Goal: Task Accomplishment & Management: Use online tool/utility

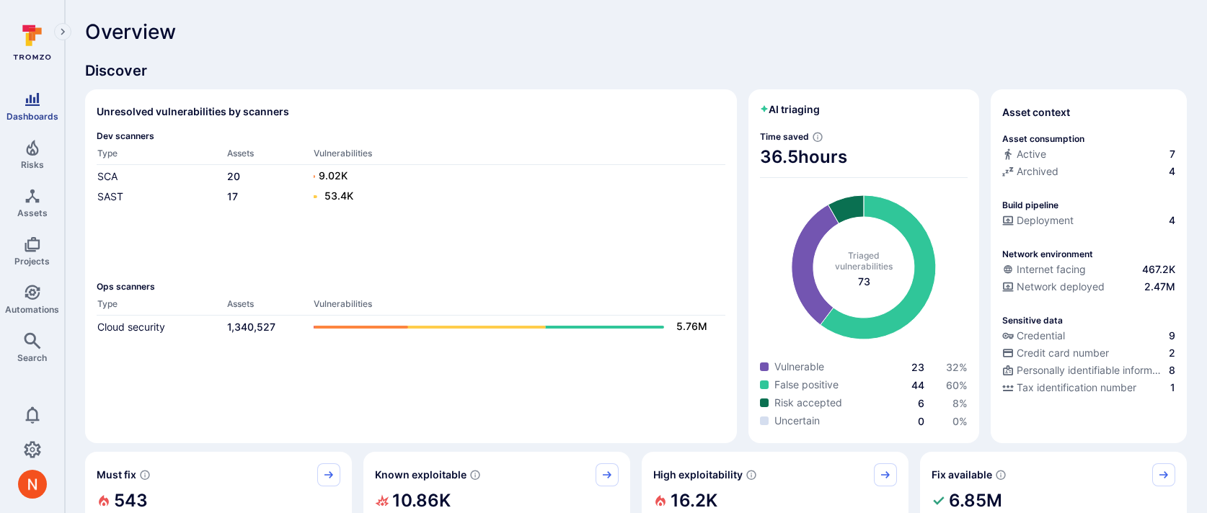
click at [19, 111] on span "Dashboards" at bounding box center [32, 116] width 52 height 11
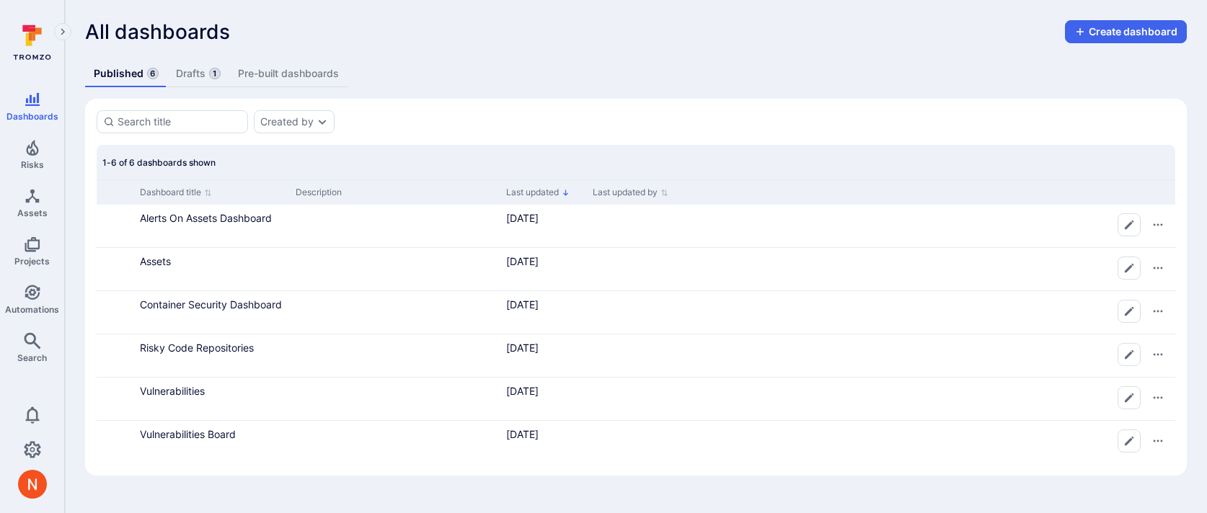
click at [205, 74] on link "Drafts 1" at bounding box center [198, 74] width 62 height 27
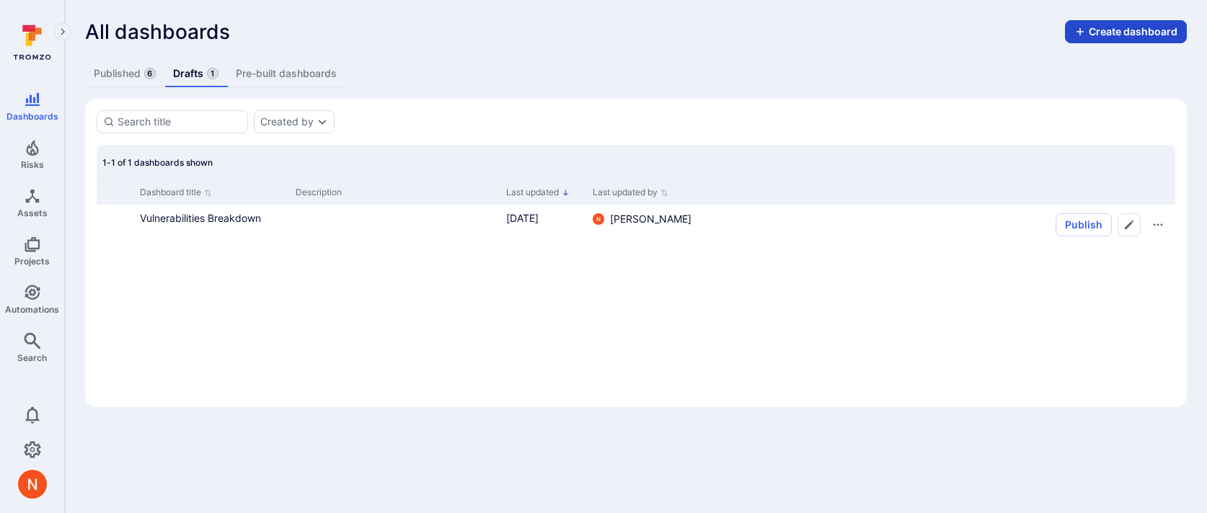
click at [1088, 40] on button "Create dashboard" at bounding box center [1126, 31] width 122 height 23
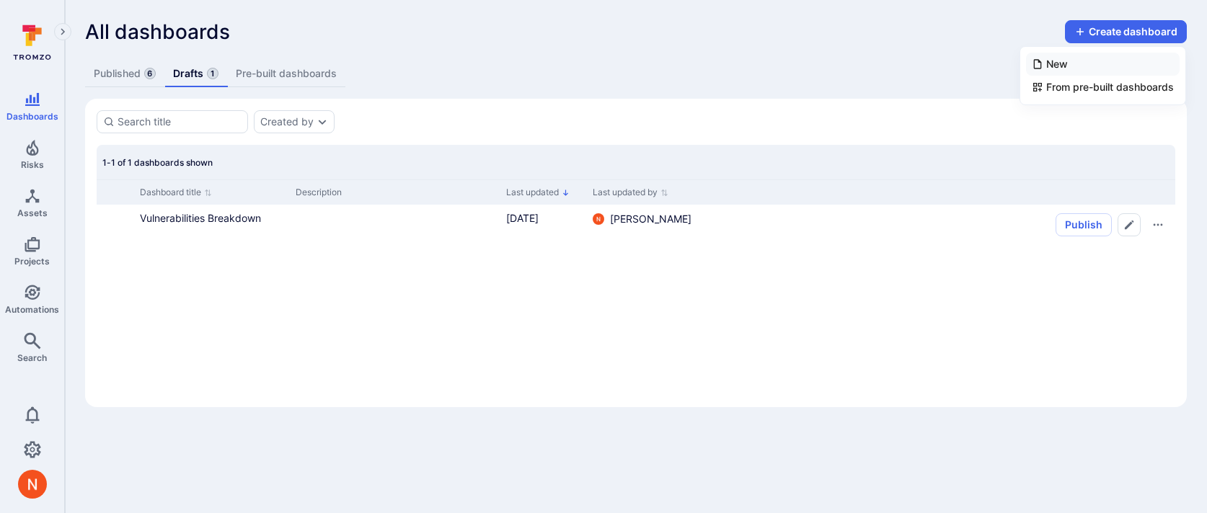
click at [1079, 59] on li "New" at bounding box center [1103, 64] width 154 height 23
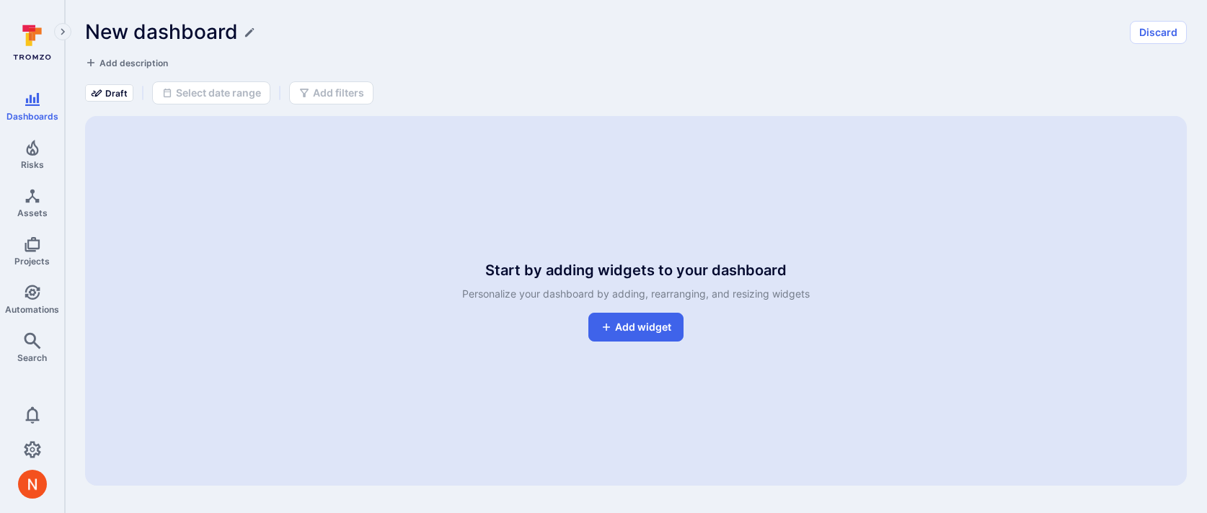
click at [211, 30] on h1 "New dashboard" at bounding box center [161, 32] width 153 height 24
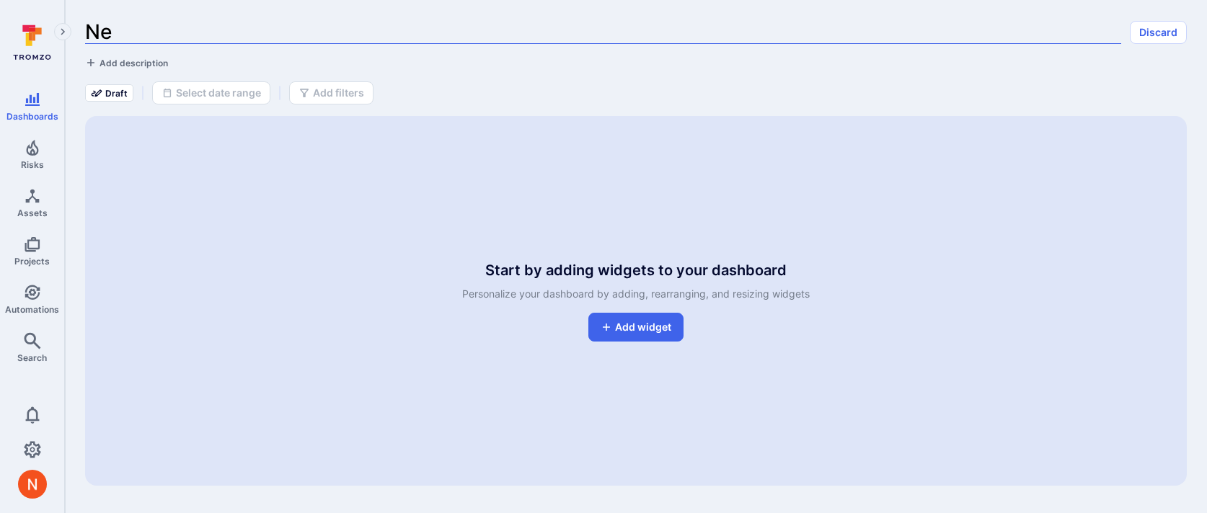
type input "N"
type input "SLA"
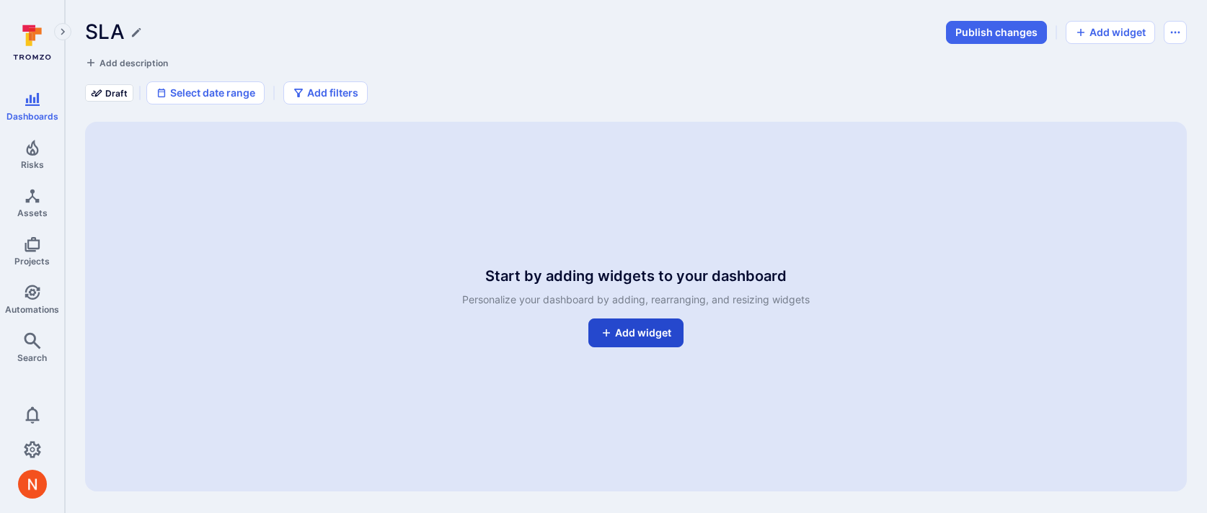
click at [645, 328] on link "Add widget" at bounding box center [635, 333] width 95 height 29
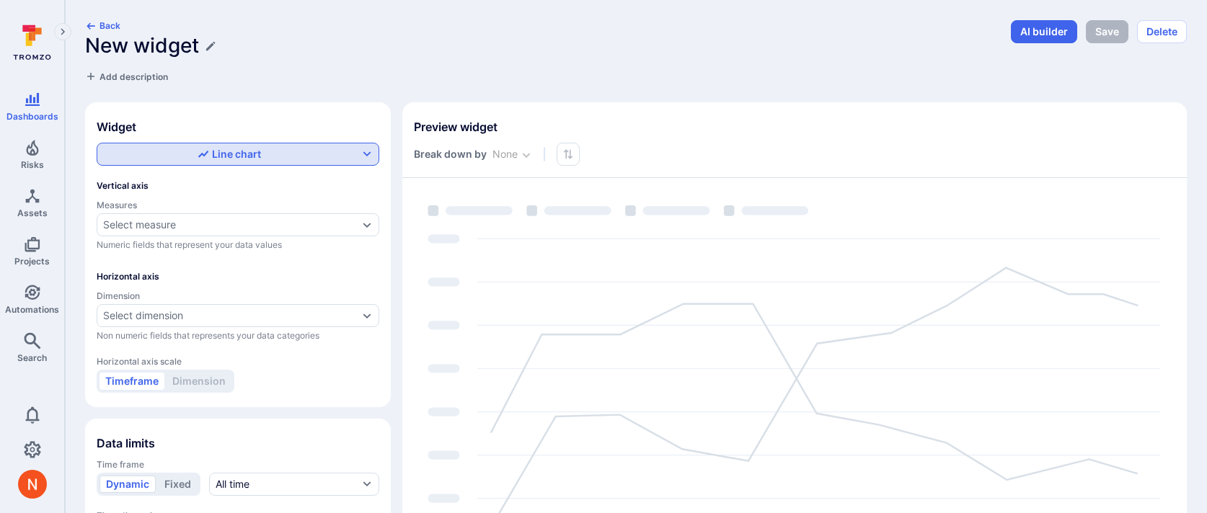
click at [227, 148] on div "Line chart" at bounding box center [229, 154] width 63 height 14
click at [148, 262] on div "Table" at bounding box center [129, 257] width 40 height 14
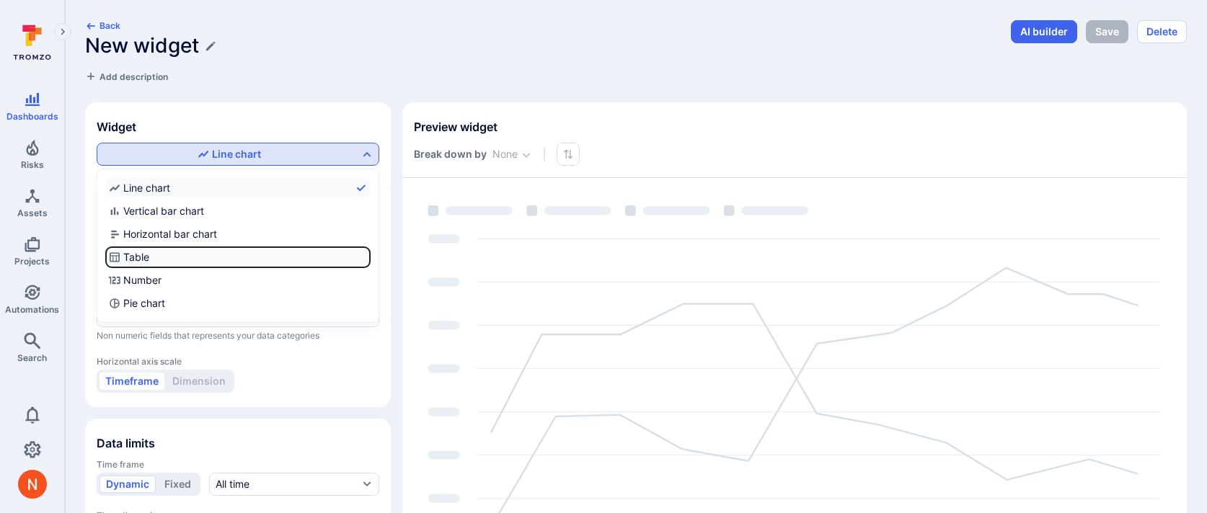
click at [367, 257] on input "Table" at bounding box center [367, 257] width 0 height 0
checkbox input "true"
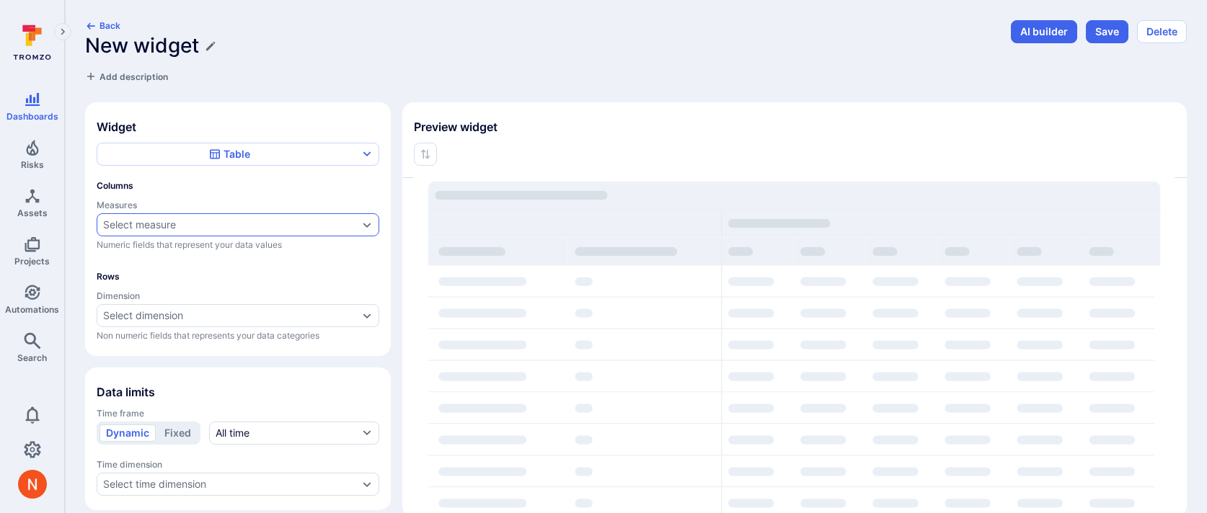
click at [174, 219] on div "Select measure" at bounding box center [139, 225] width 73 height 12
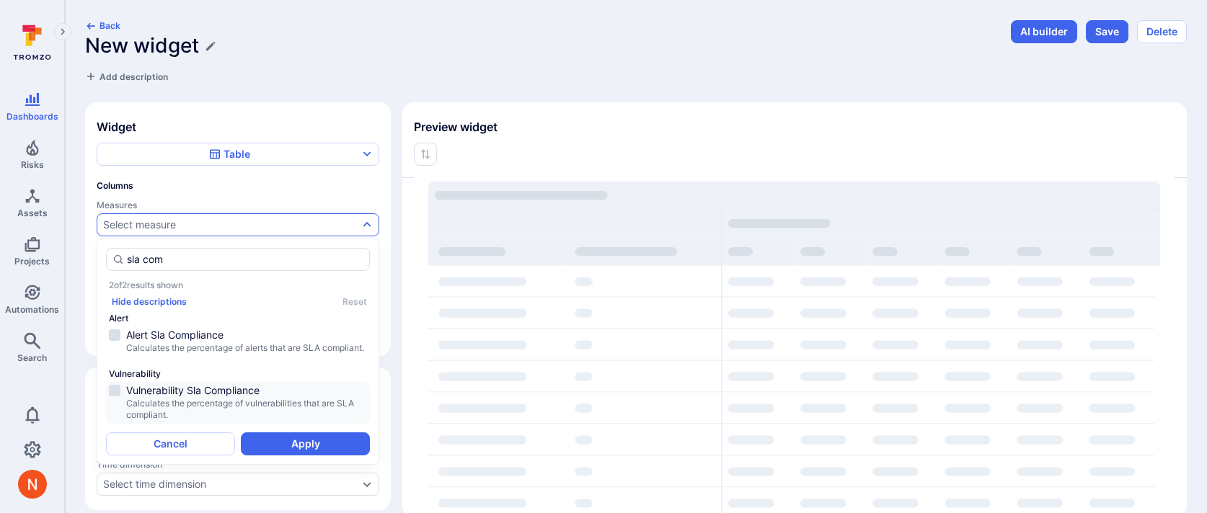
click at [254, 398] on span "Vulnerability Sla Compliance" at bounding box center [246, 390] width 241 height 14
type input "sla com"
click at [291, 456] on button "Apply" at bounding box center [305, 443] width 129 height 23
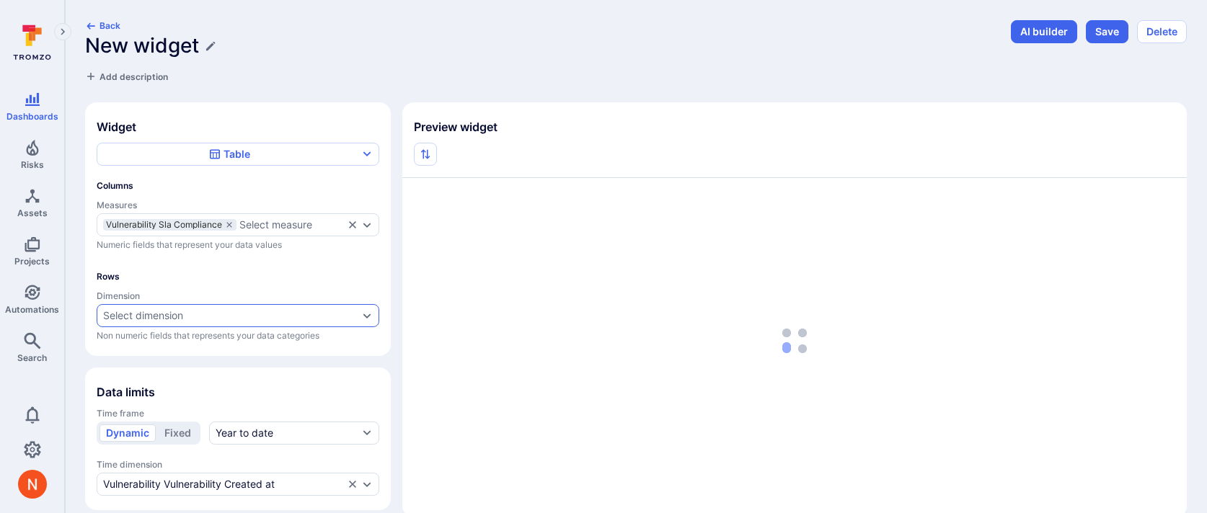
click at [200, 310] on div "Select dimension" at bounding box center [230, 316] width 255 height 12
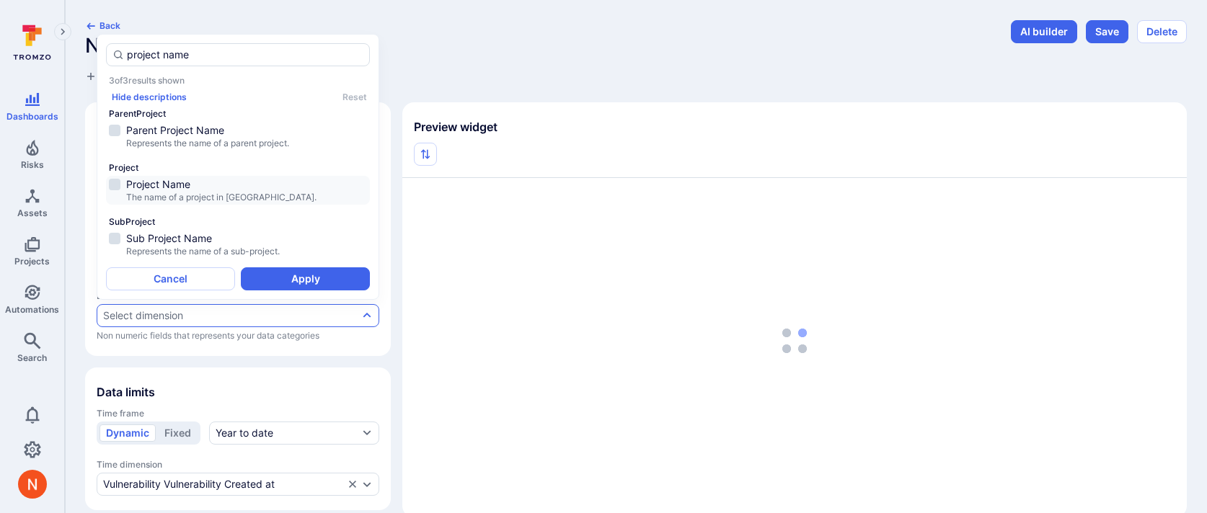
click at [216, 182] on span "Project Name" at bounding box center [246, 184] width 241 height 14
type input "project name"
click at [303, 280] on button "Apply" at bounding box center [305, 278] width 129 height 23
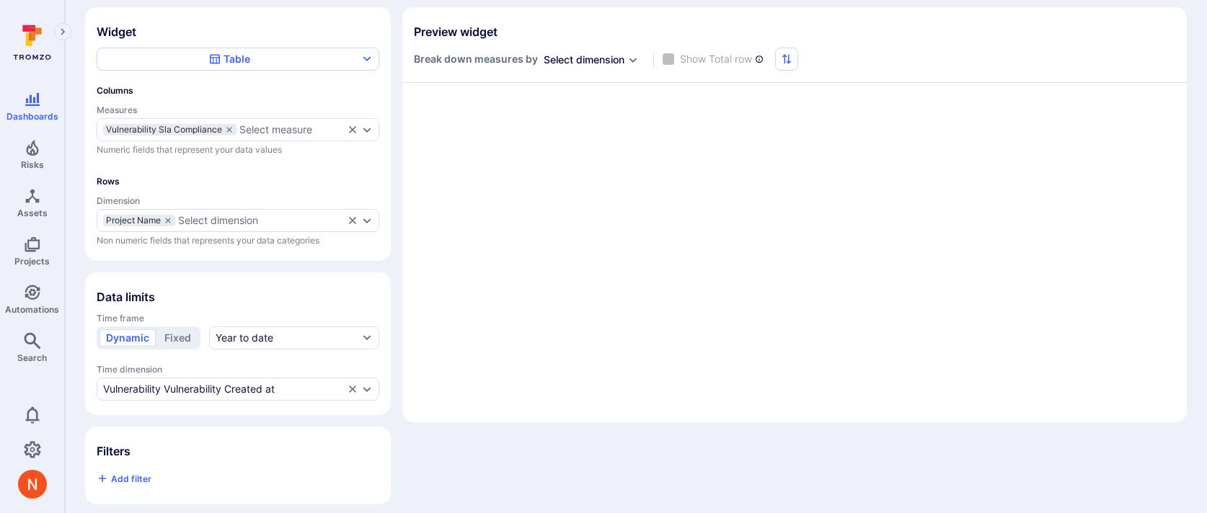
scroll to position [105, 0]
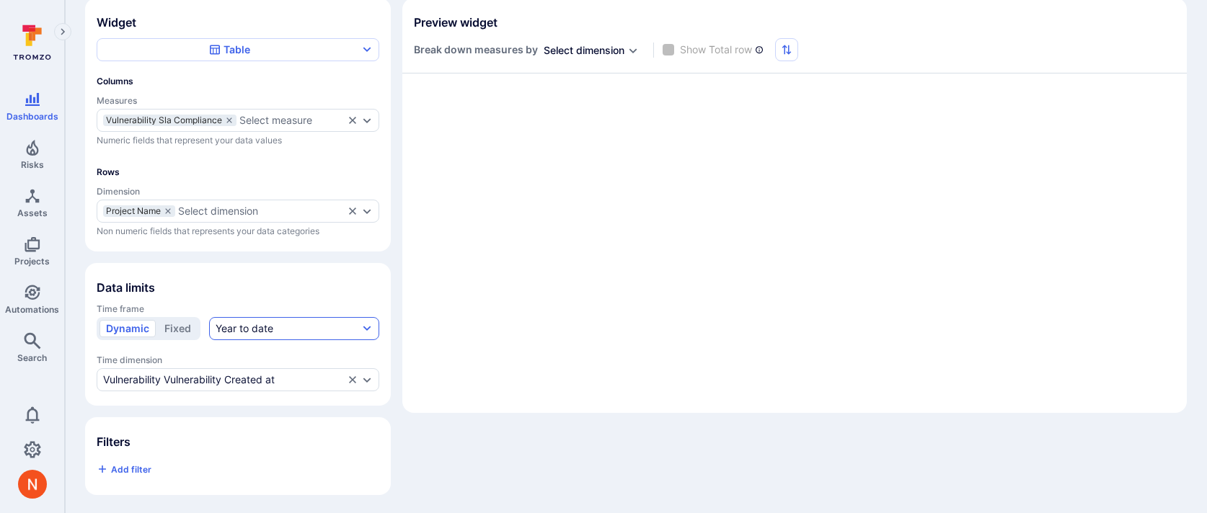
click at [270, 329] on div "Year to date" at bounding box center [245, 328] width 58 height 14
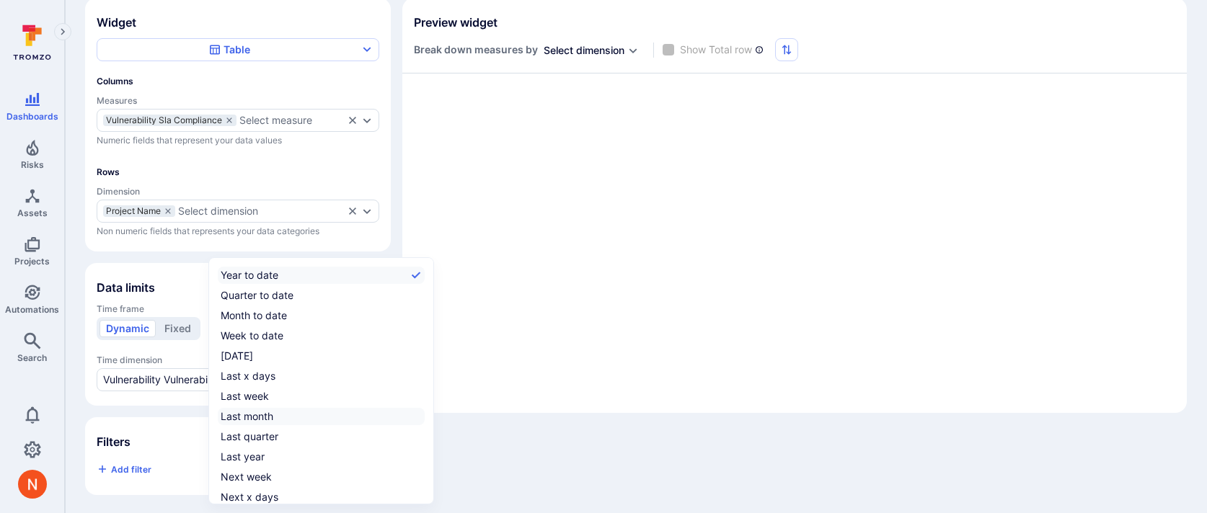
scroll to position [22, 0]
click at [263, 489] on label "All time" at bounding box center [321, 495] width 207 height 17
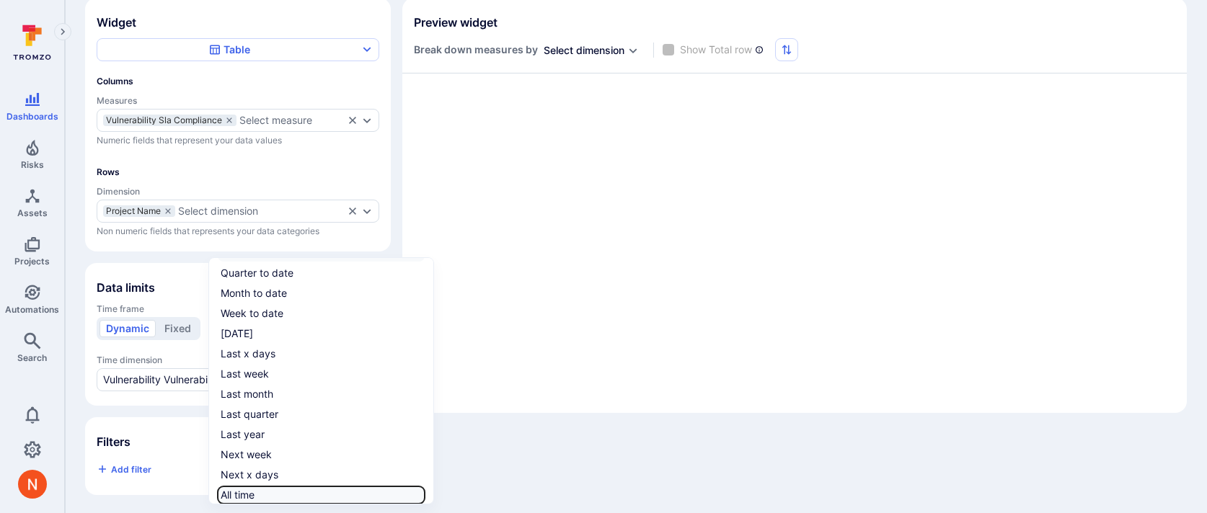
click at [422, 495] on input "All time" at bounding box center [422, 495] width 0 height 0
checkbox input "true"
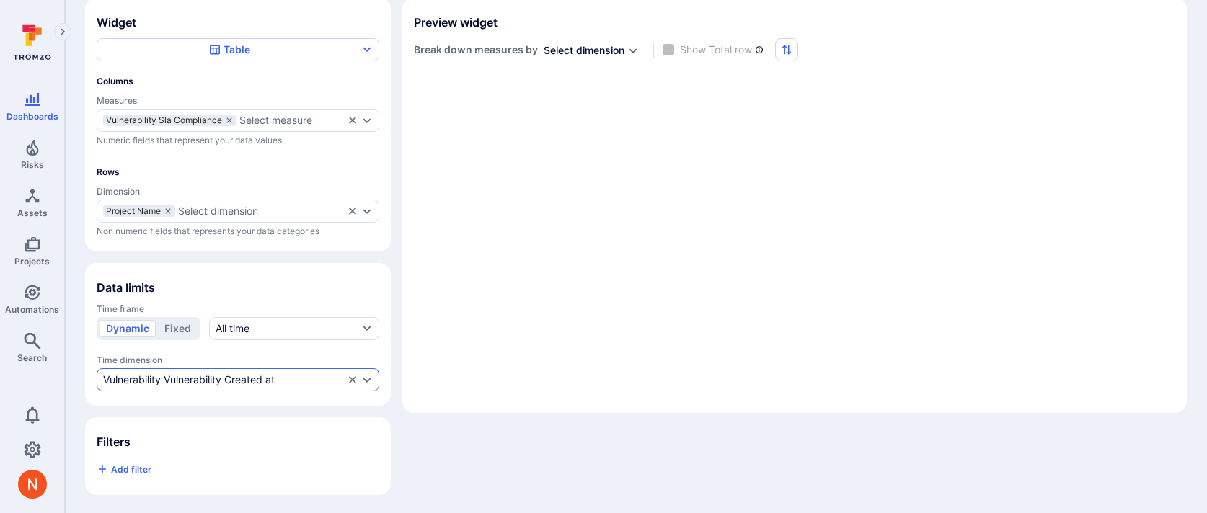
click at [212, 374] on div "Vulnerability Vulnerability Created at" at bounding box center [189, 380] width 172 height 12
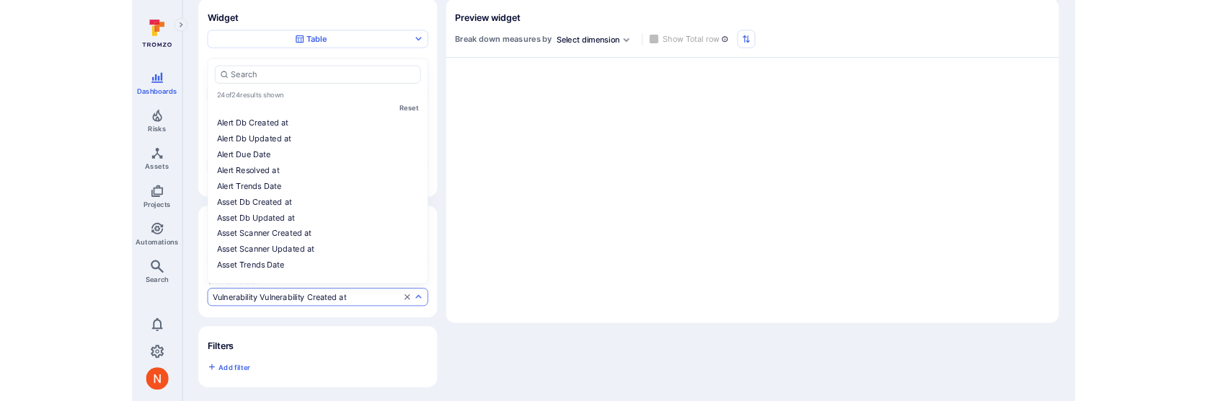
scroll to position [276, 0]
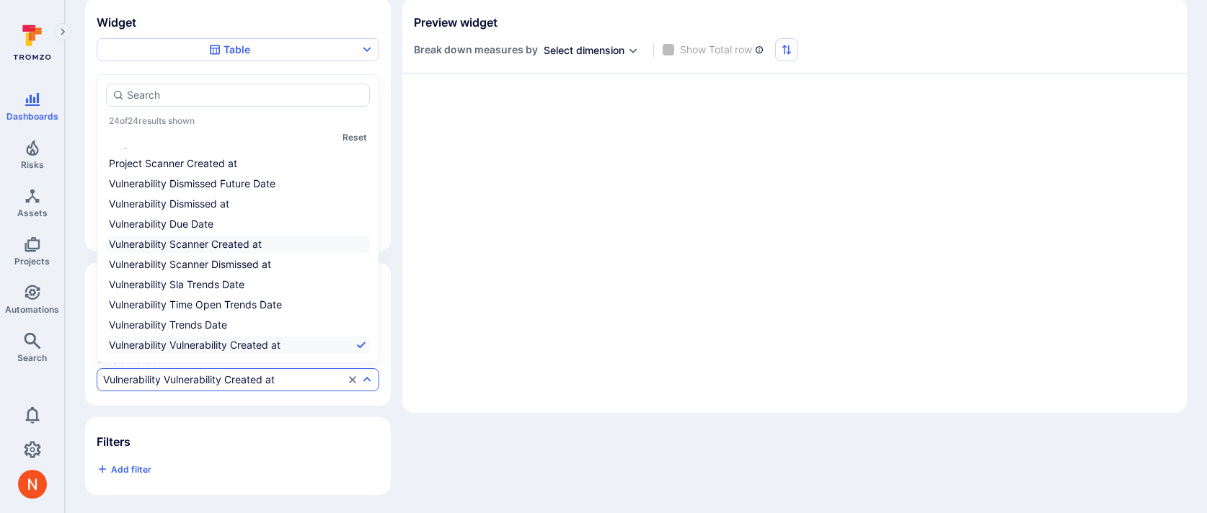
click at [215, 246] on li "Vulnerability Scanner Created at" at bounding box center [238, 244] width 264 height 17
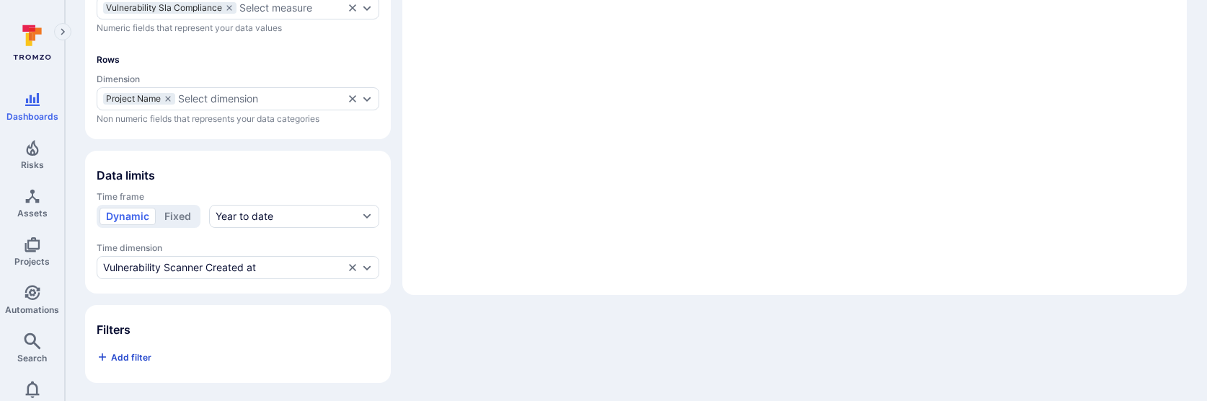
click at [133, 357] on span "Add filter" at bounding box center [131, 357] width 40 height 11
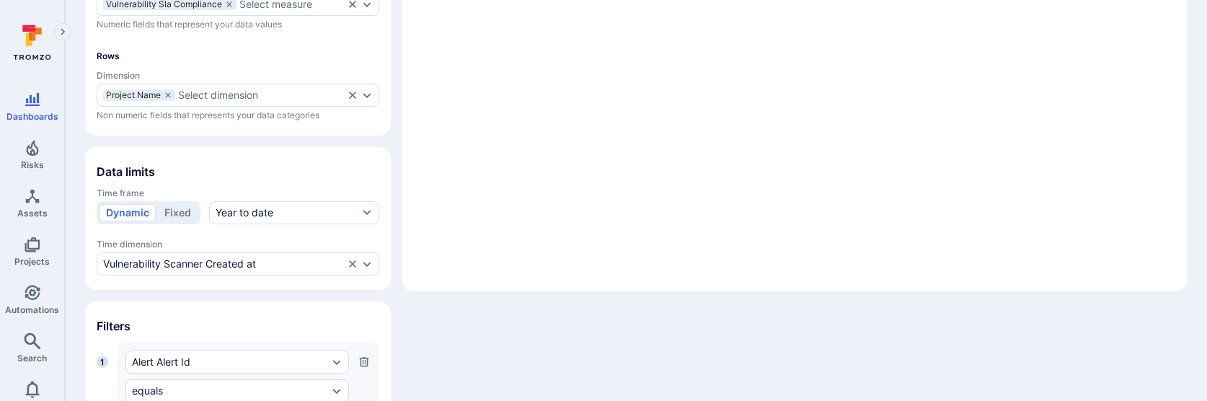
click at [363, 358] on icon "button" at bounding box center [364, 361] width 9 height 9
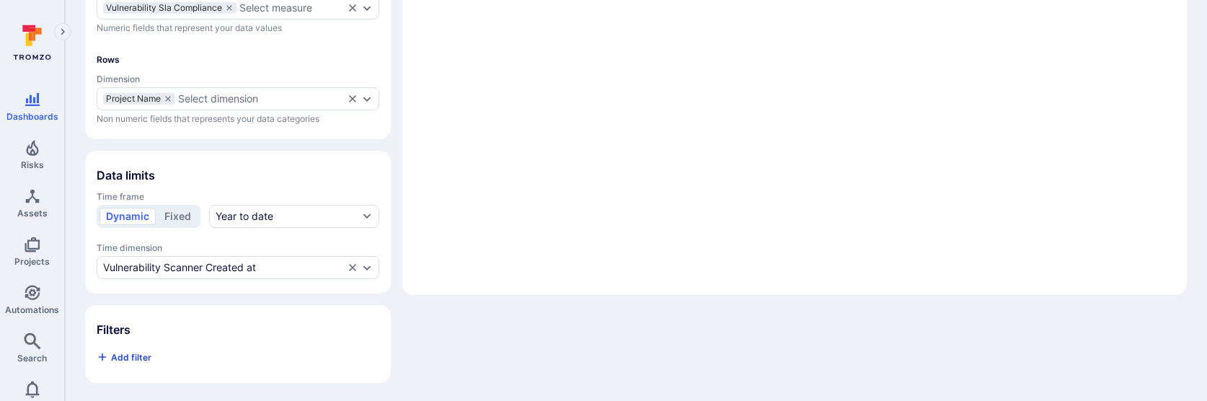
click at [135, 352] on span "Add filter" at bounding box center [131, 357] width 40 height 11
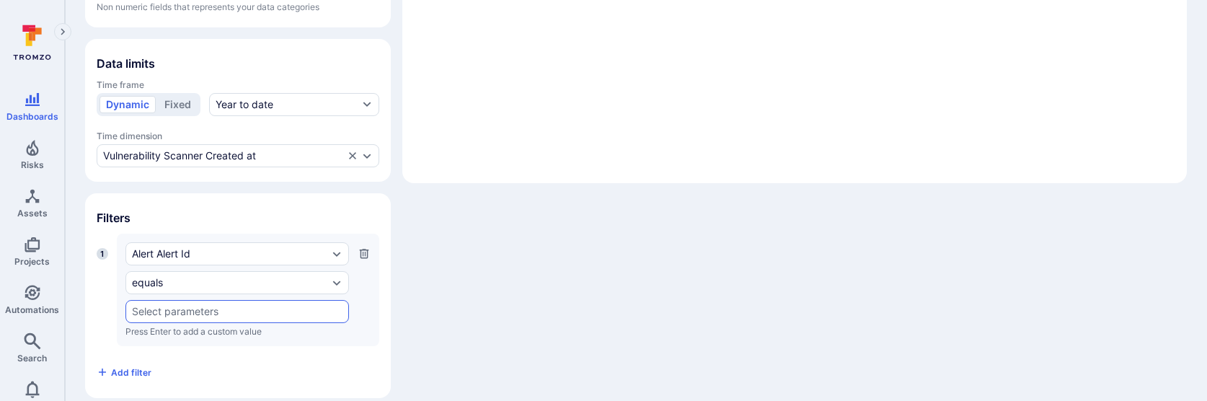
scroll to position [344, 0]
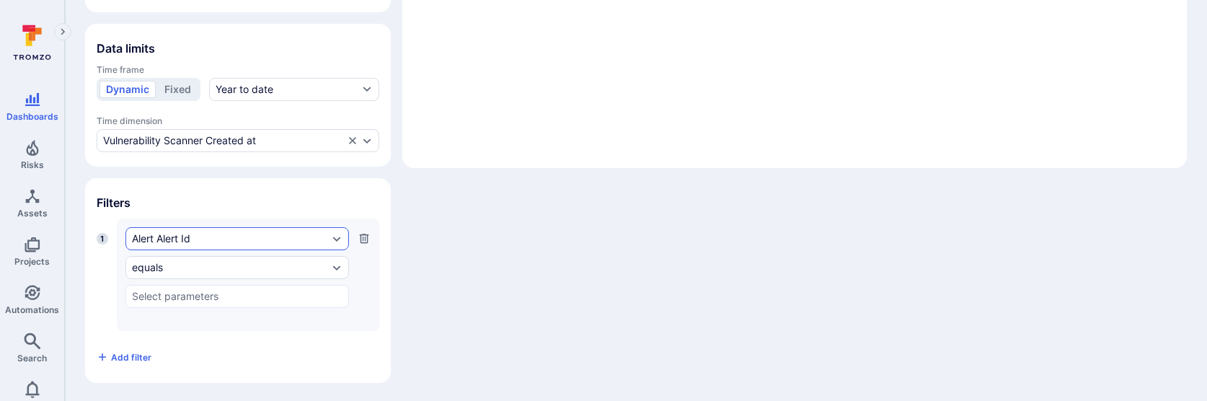
click at [179, 236] on div "Alert Alert Id" at bounding box center [230, 239] width 196 height 12
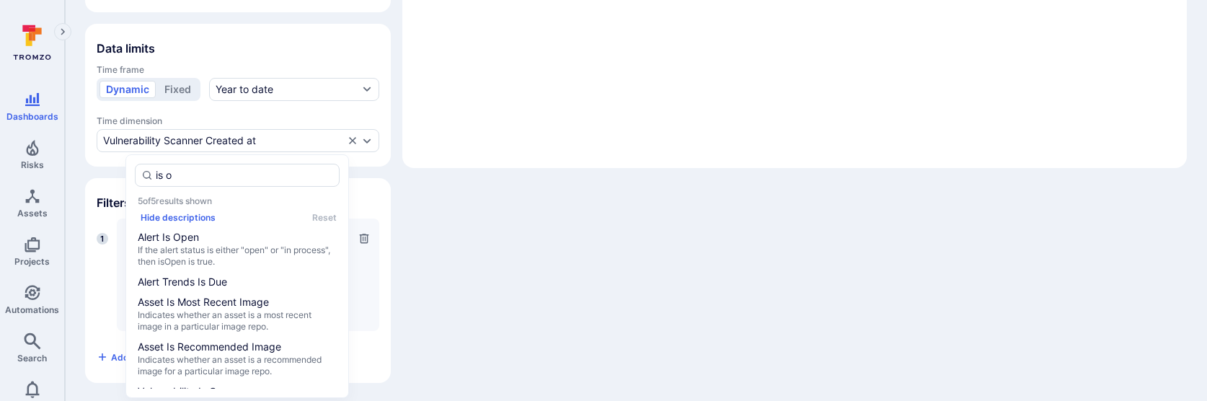
type input "is op"
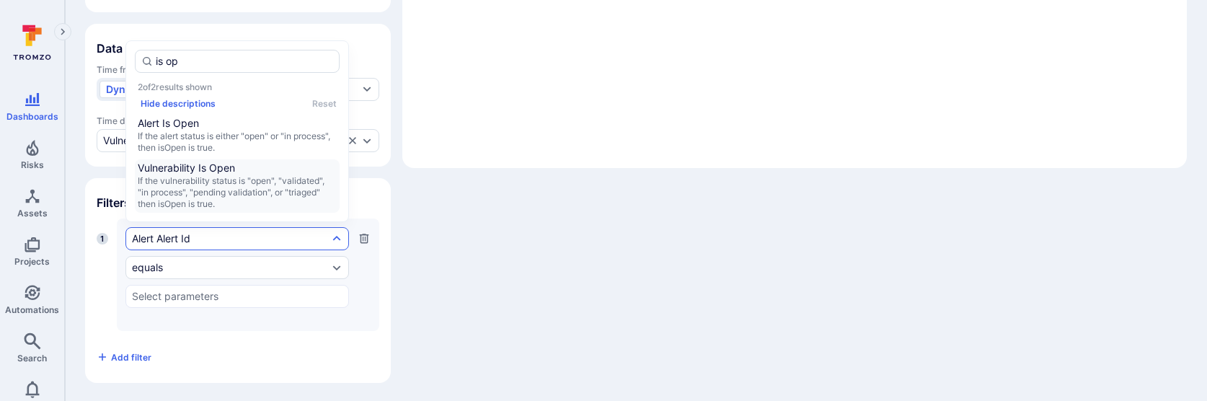
click at [197, 164] on span "Vulnerability Is Open" at bounding box center [237, 168] width 199 height 14
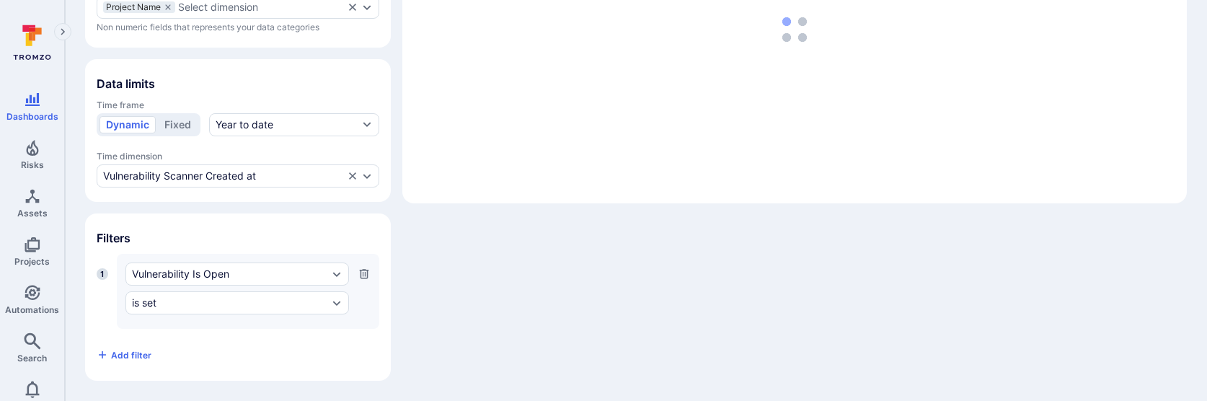
scroll to position [306, 0]
click at [176, 306] on div "is set" at bounding box center [230, 305] width 196 height 12
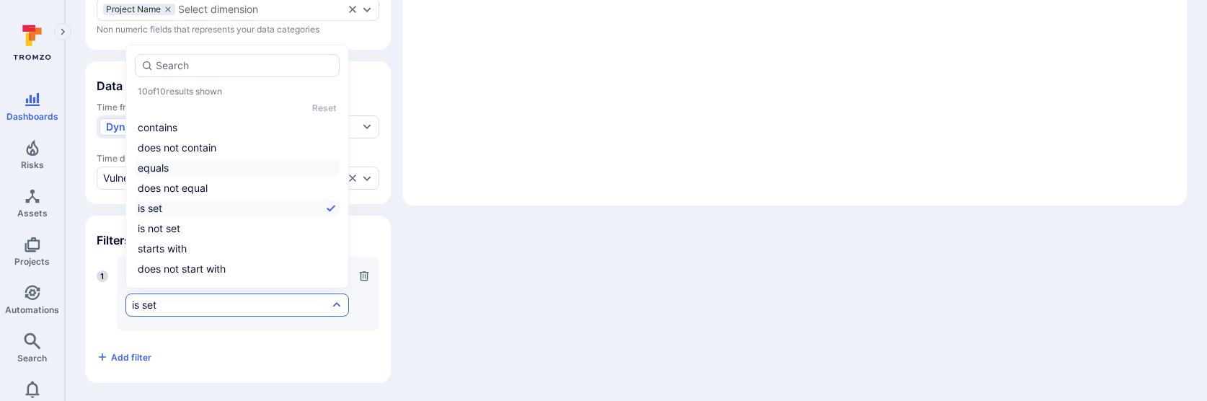
click at [170, 167] on li "equals" at bounding box center [237, 167] width 205 height 17
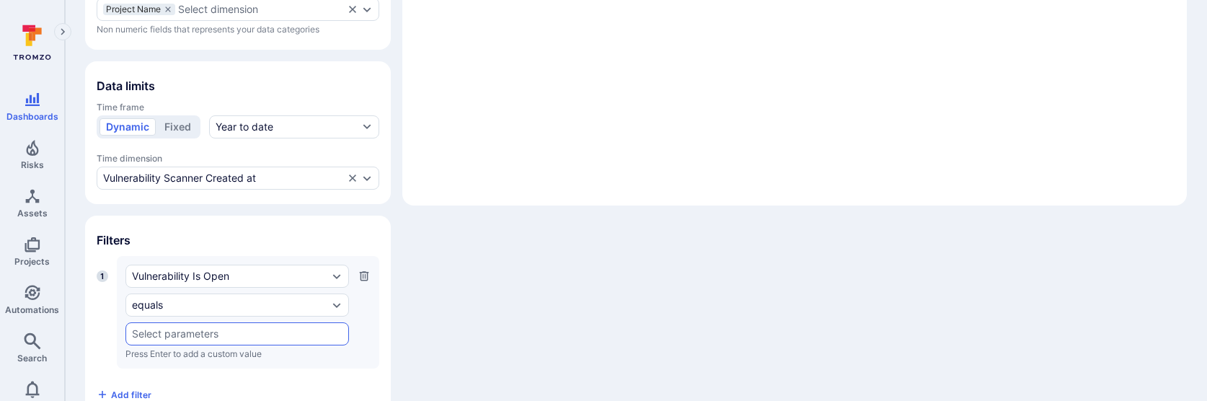
click at [155, 329] on input "text" at bounding box center [237, 334] width 210 height 12
click at [538, 258] on div "Widget Table Columns Measures Vulnerability Sla Compliance Select measure Numer…" at bounding box center [635, 108] width 1101 height 624
click at [360, 275] on icon "button" at bounding box center [364, 275] width 9 height 9
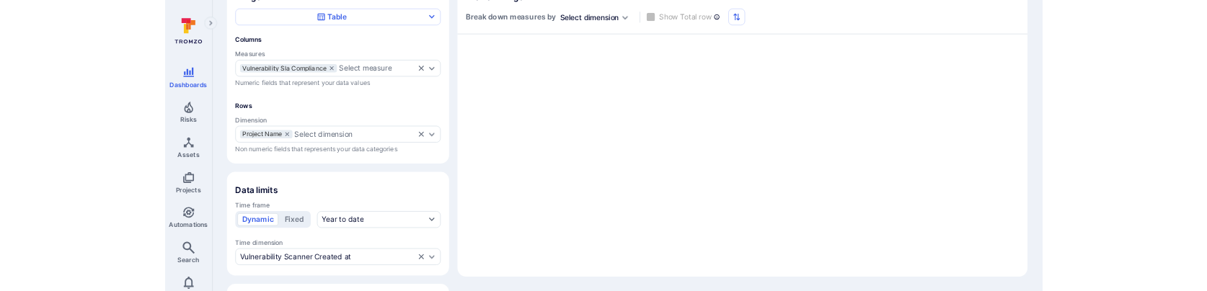
scroll to position [63, 0]
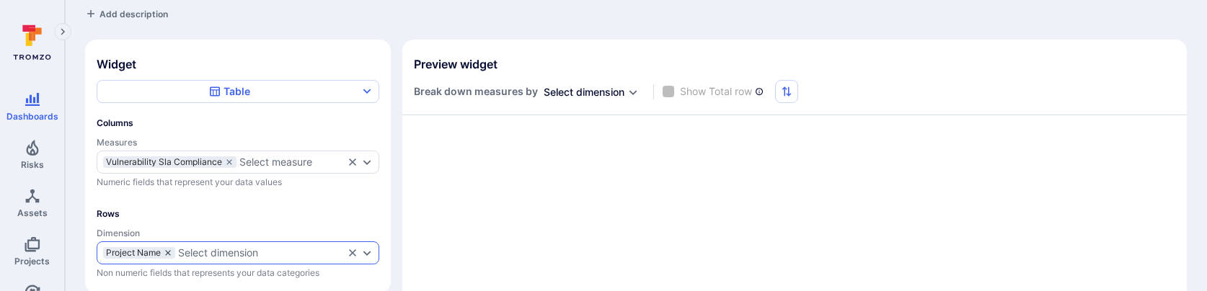
click at [172, 252] on icon "dimensions" at bounding box center [168, 253] width 9 height 9
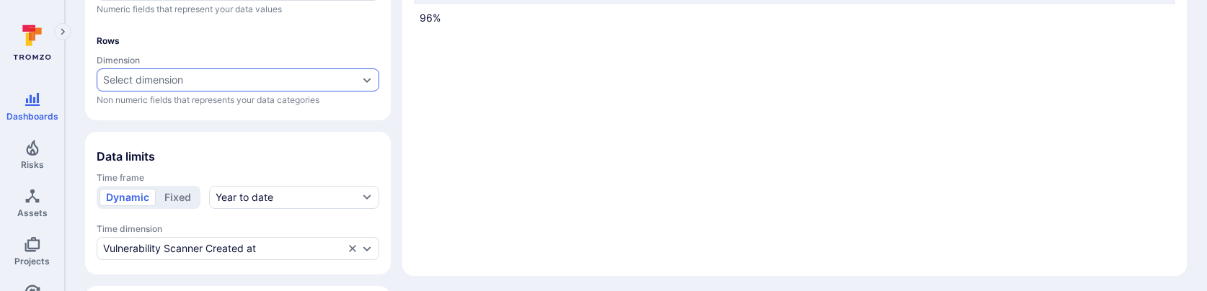
scroll to position [241, 0]
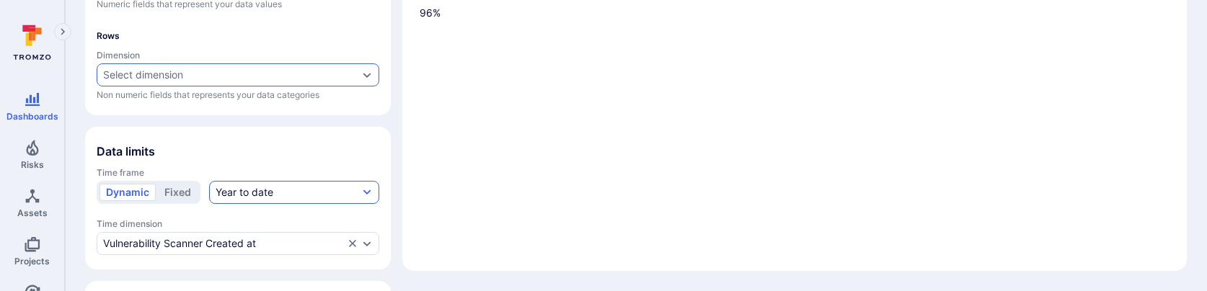
click at [236, 192] on div "Year to date" at bounding box center [245, 192] width 58 height 14
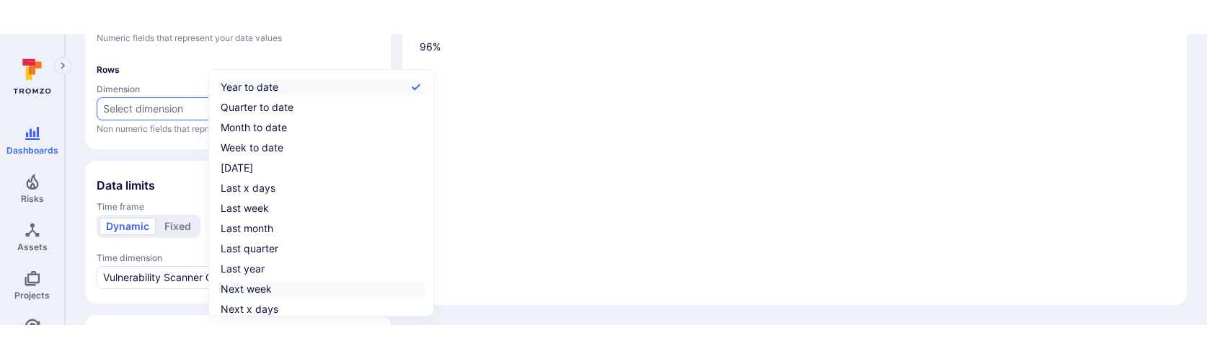
scroll to position [22, 0]
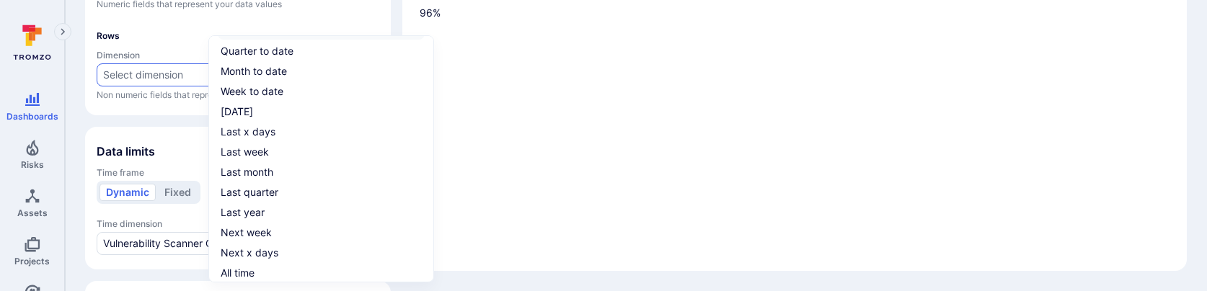
click at [244, 262] on div "Year to date Quarter to date Month to date Week to date [DATE] Last x days Last…" at bounding box center [321, 151] width 207 height 259
click at [244, 267] on div "All time" at bounding box center [238, 273] width 34 height 14
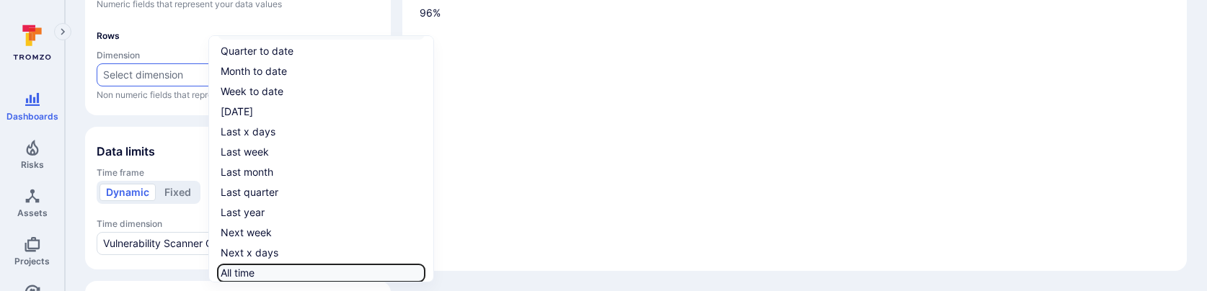
click at [422, 273] on input "All time" at bounding box center [422, 273] width 0 height 0
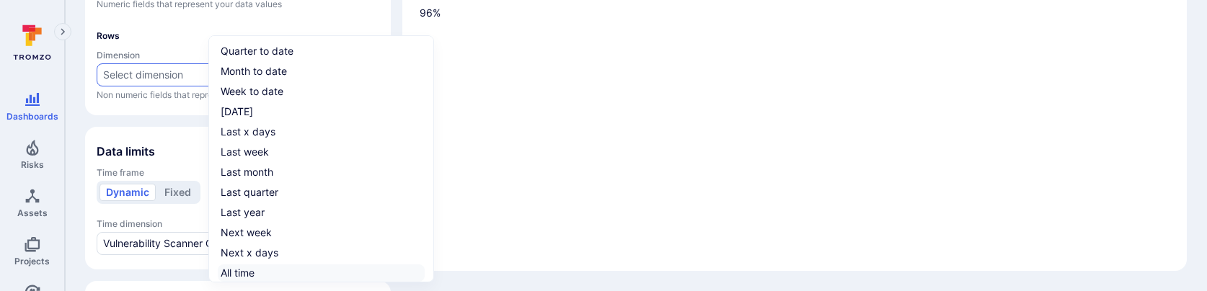
checkbox input "true"
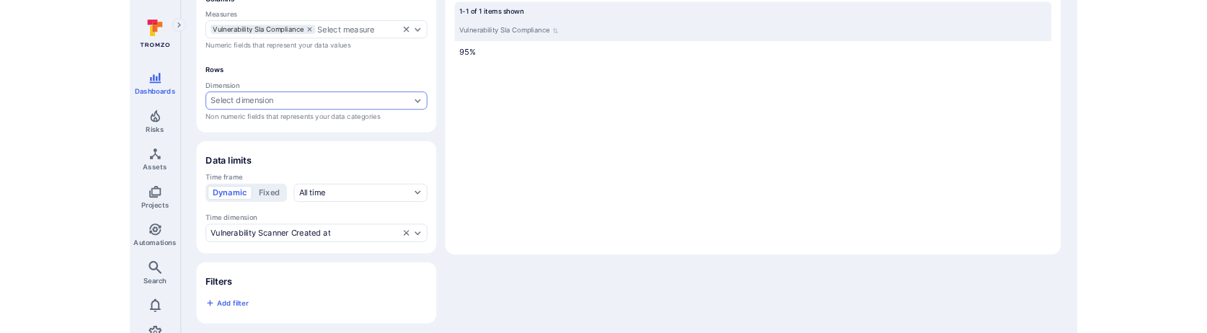
scroll to position [185, 0]
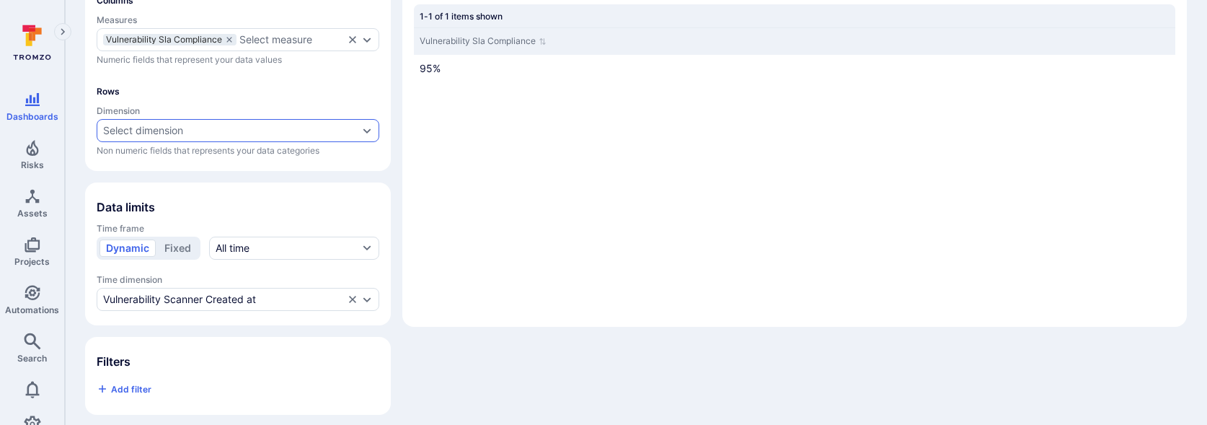
click at [249, 133] on div "Select dimension" at bounding box center [230, 131] width 255 height 12
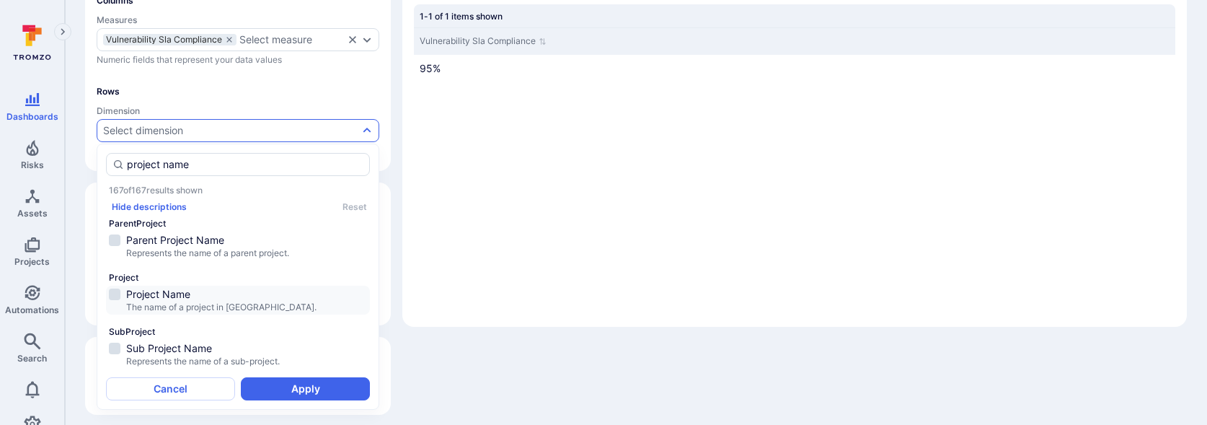
click at [195, 303] on span "The name of a project in [GEOGRAPHIC_DATA]." at bounding box center [246, 307] width 241 height 12
click at [280, 386] on button "Apply" at bounding box center [305, 388] width 129 height 23
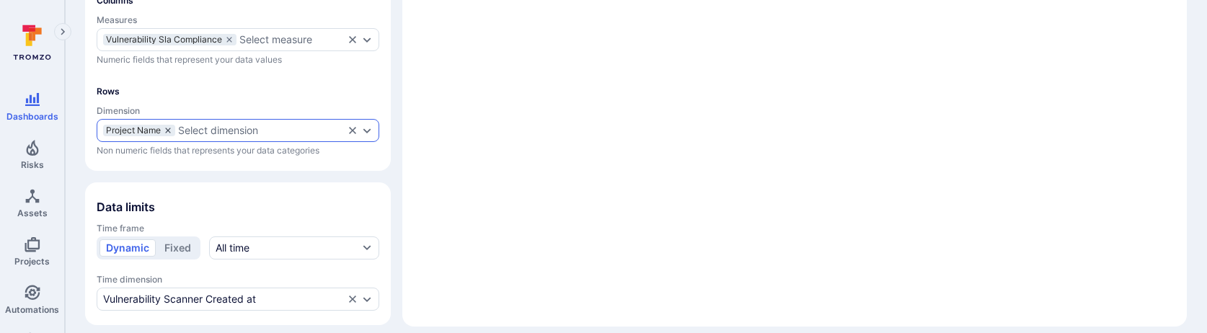
click at [169, 131] on icon "dimensions" at bounding box center [168, 130] width 9 height 9
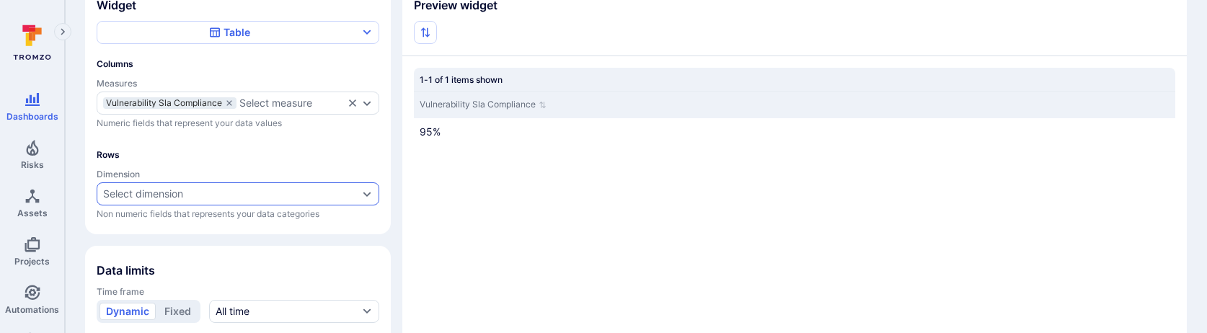
scroll to position [0, 0]
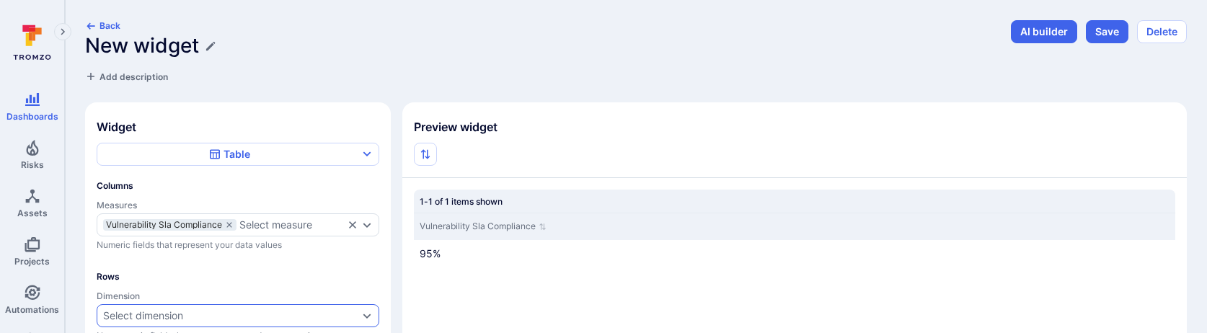
click at [189, 51] on h1 "New widget" at bounding box center [142, 46] width 114 height 24
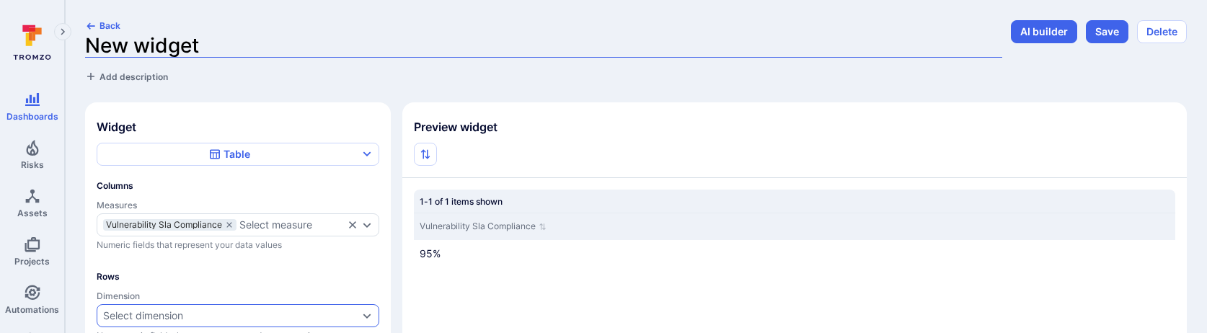
click at [189, 51] on input "New widget" at bounding box center [543, 46] width 917 height 24
type input "Vulnerability SLA Compliance"
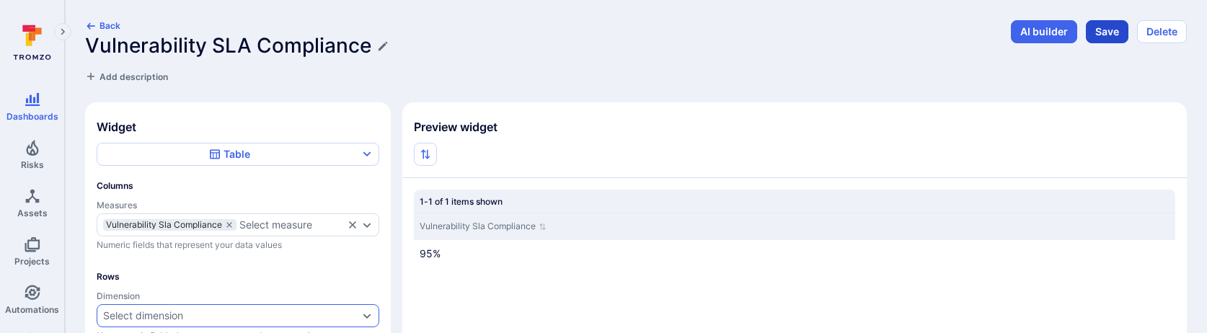
click at [1100, 34] on button "Save" at bounding box center [1107, 31] width 43 height 23
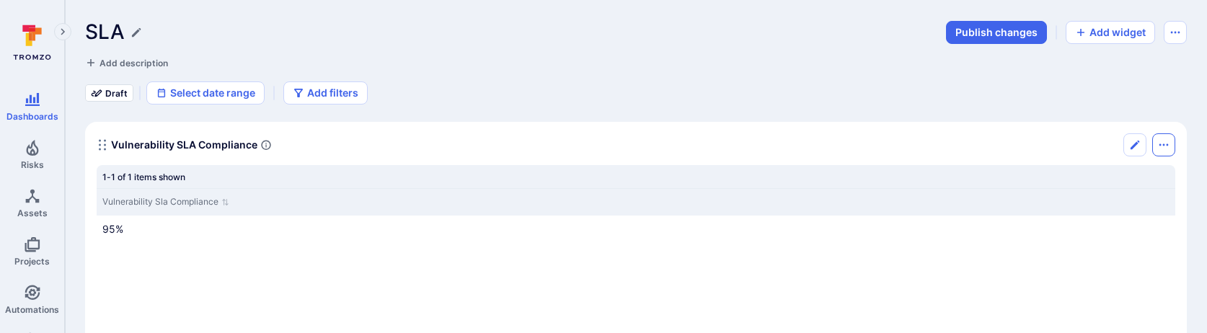
click at [1169, 147] on button "Options menu" at bounding box center [1163, 144] width 23 height 23
click at [1119, 198] on li "Duplicate widget" at bounding box center [1102, 200] width 131 height 23
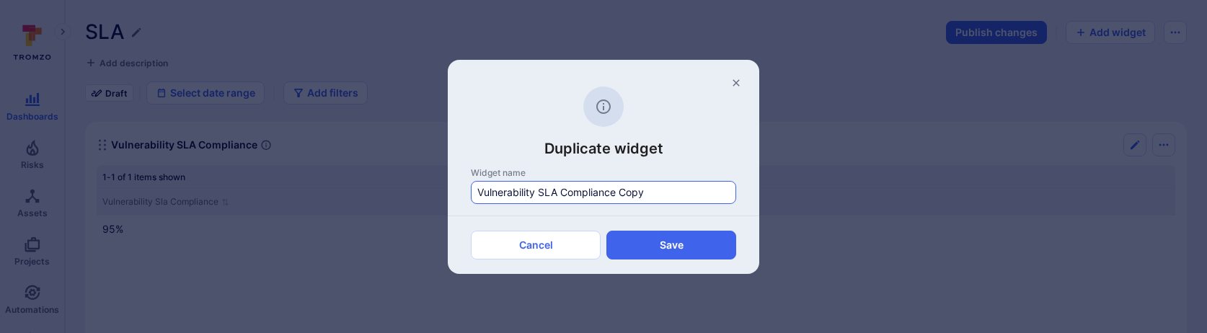
click at [500, 192] on input "Vulnerability SLA Compliance Copy" at bounding box center [603, 192] width 252 height 14
click at [600, 184] on div "Alert SLA Compliance Copy" at bounding box center [603, 192] width 265 height 23
click at [600, 185] on input "Alert SLA Compliance Copy" at bounding box center [603, 192] width 252 height 14
click at [600, 184] on div "Alert SLA Compliance Copy" at bounding box center [603, 192] width 265 height 23
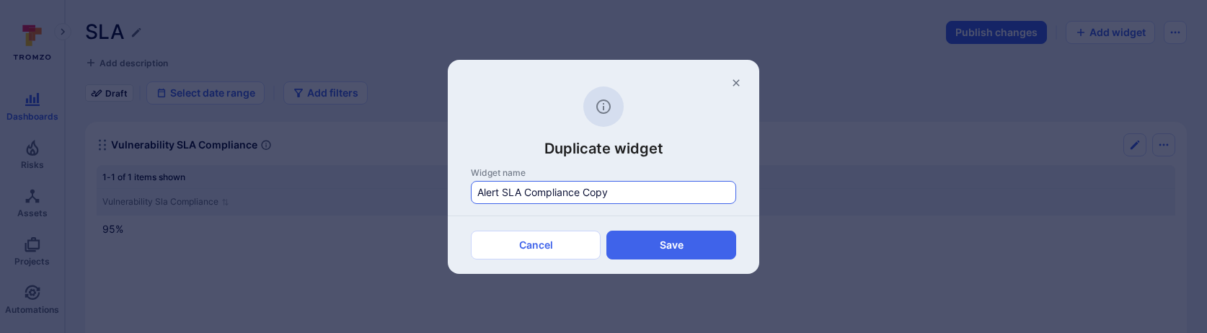
click at [600, 185] on input "Alert SLA Compliance Copy" at bounding box center [603, 192] width 252 height 14
click at [598, 192] on input "Alert SLA Compliance Copy" at bounding box center [603, 192] width 252 height 14
click at [623, 225] on div "Cancel Save" at bounding box center [603, 245] width 311 height 58
click at [623, 234] on button "Save" at bounding box center [671, 245] width 130 height 29
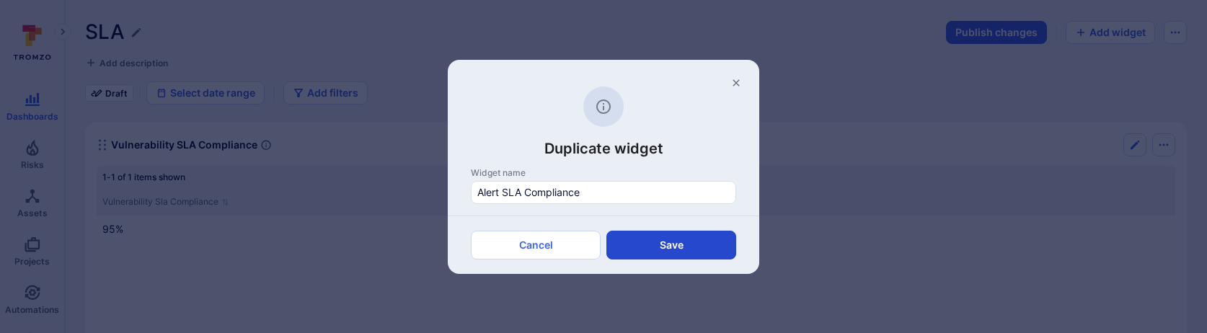
type input "Widget Copy"
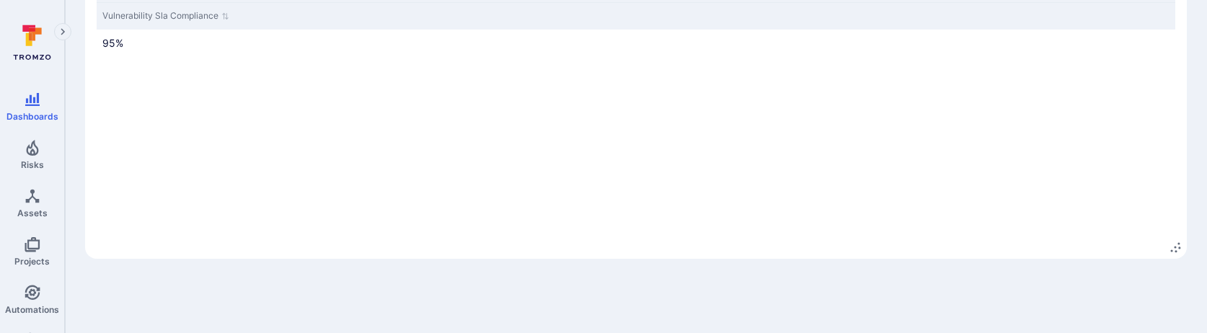
scroll to position [466, 0]
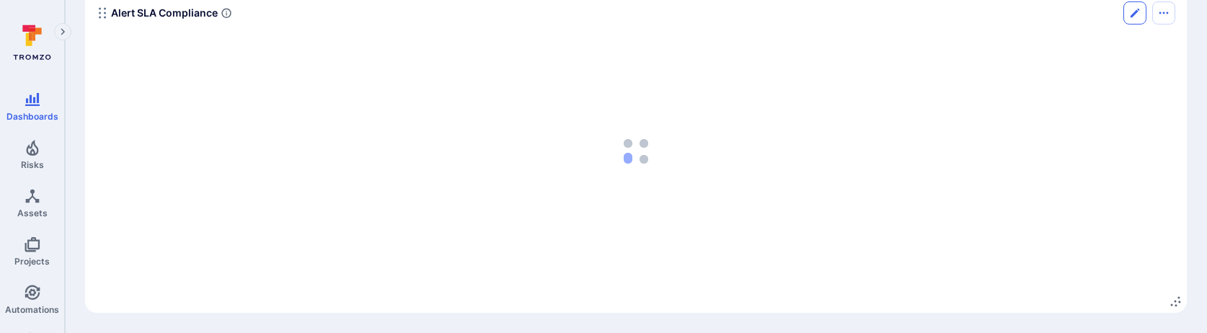
click at [1127, 15] on button "Edit" at bounding box center [1134, 12] width 23 height 23
